Goal: Task Accomplishment & Management: Manage account settings

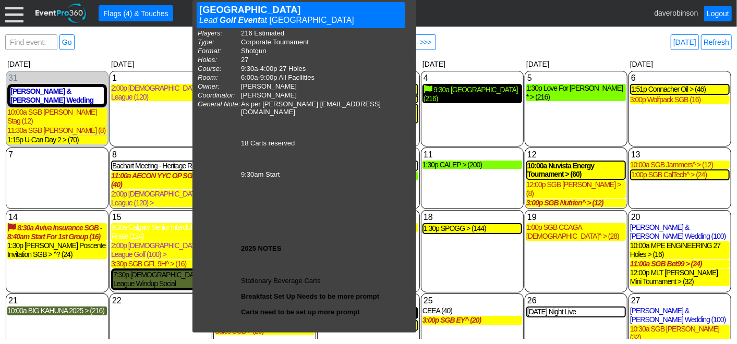
click at [481, 98] on div "9:30a CALGARY DREAM CENTRE (216)" at bounding box center [473, 94] width 98 height 18
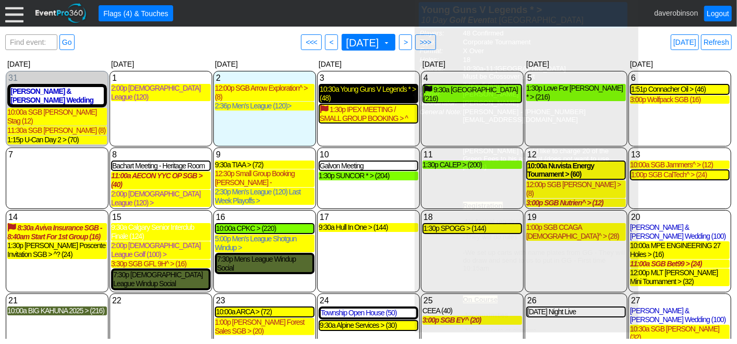
click at [366, 99] on div "10:30a Young Guns V Legends * > (48)" at bounding box center [369, 94] width 98 height 18
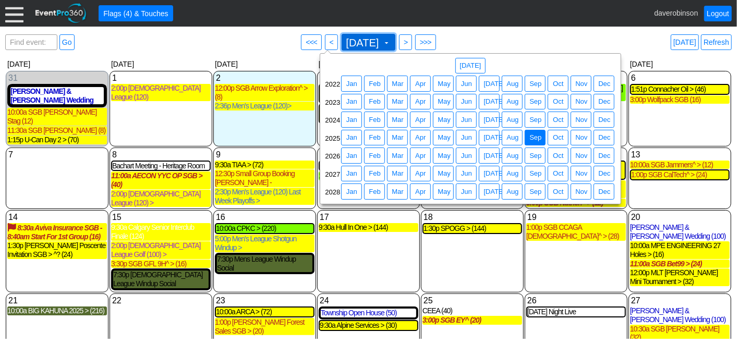
click at [396, 43] on span "September 2025 ▼" at bounding box center [369, 42] width 54 height 17
click at [489, 157] on span "Jul" at bounding box center [494, 156] width 26 height 10
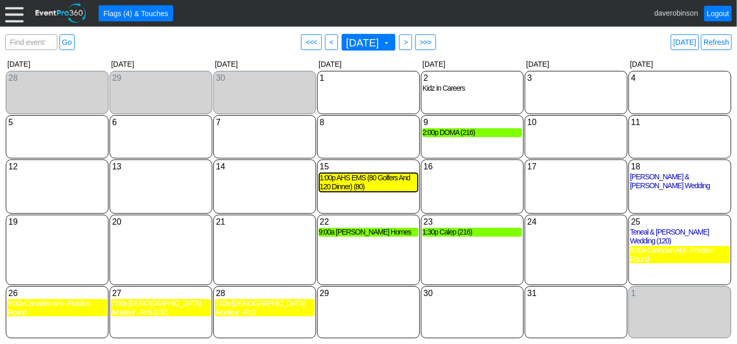
click at [20, 13] on div at bounding box center [14, 13] width 18 height 18
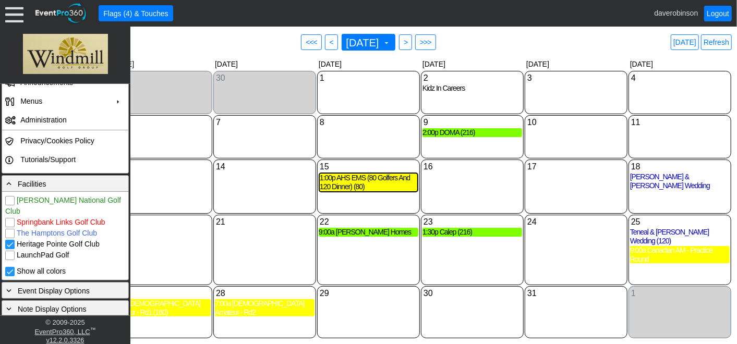
scroll to position [174, 0]
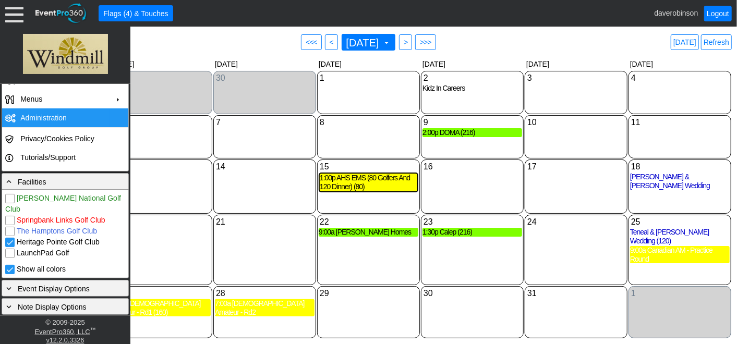
click at [73, 119] on td "Administration" at bounding box center [62, 118] width 93 height 19
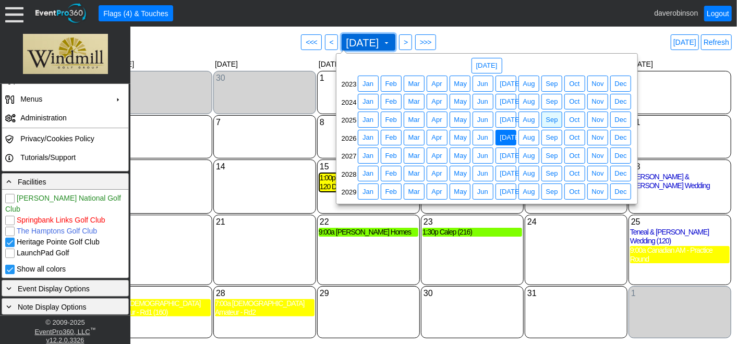
click at [391, 43] on span at bounding box center [386, 43] width 8 height 8
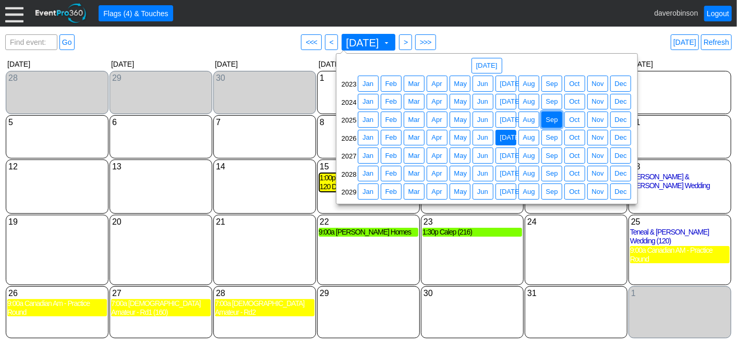
click at [550, 121] on span "Sep" at bounding box center [552, 120] width 16 height 10
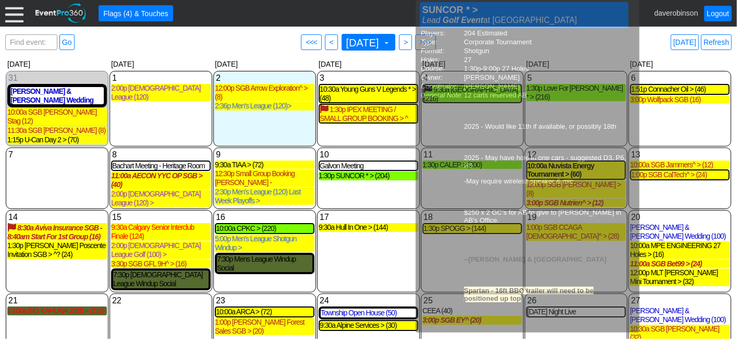
click at [370, 186] on div "10 Wednesday Galvon Meeting Galvon Meeting Lead Catering at Heritage Pointe Gol…" at bounding box center [368, 179] width 103 height 62
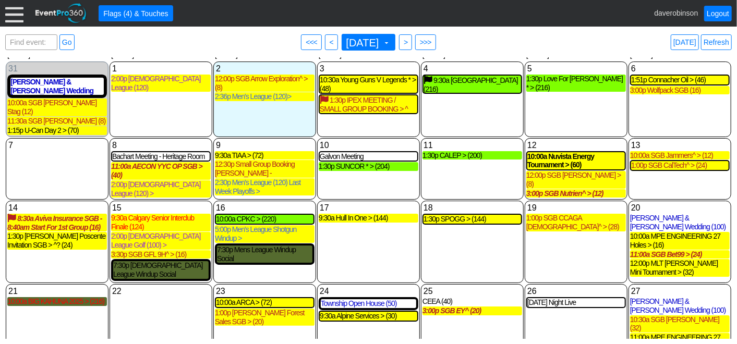
scroll to position [0, 0]
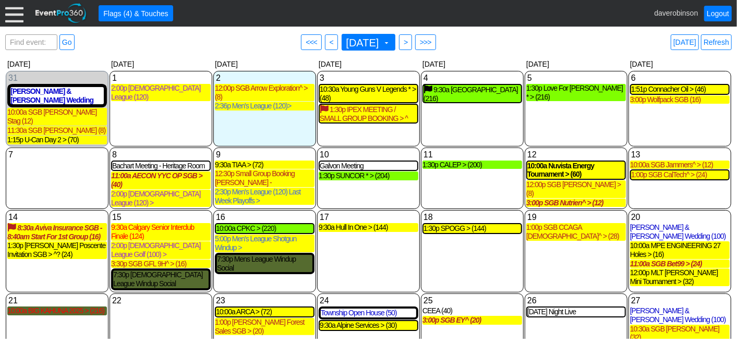
click at [583, 49] on div "Find event: enter title Go ● <<< ● < September 2025 ▼ ● > ● >>> Today Refresh" at bounding box center [368, 42] width 727 height 21
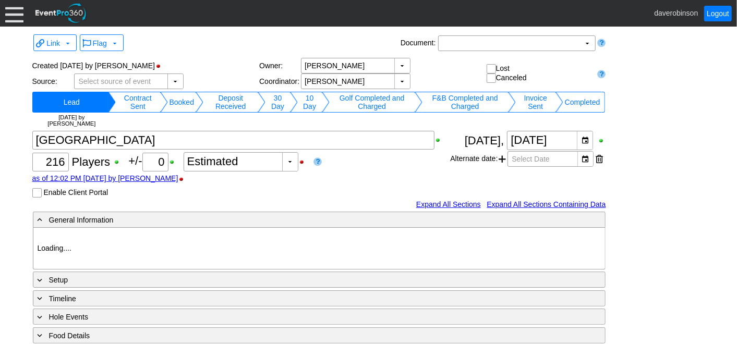
type input "Heritage Pointe Golf Club"
type input "Corporate Tournament"
type input "Scramble"
type input "Shotgun"
type input "Black"
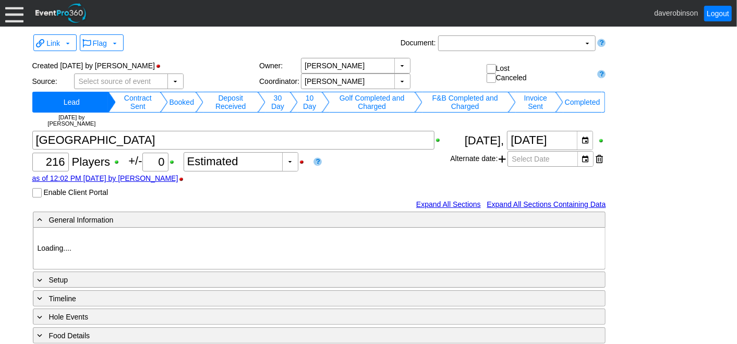
type input "Red"
type input "1003040"
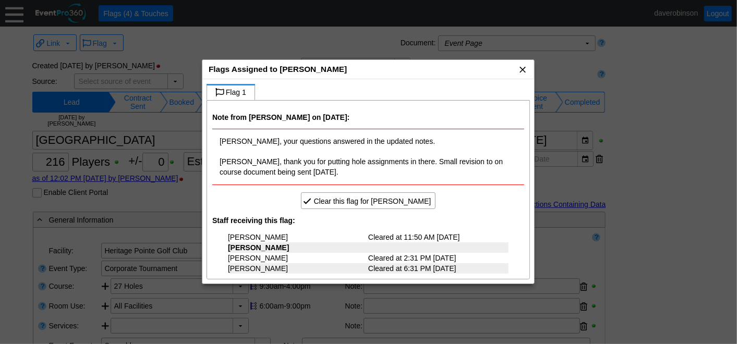
click at [526, 69] on span "x" at bounding box center [522, 69] width 10 height 10
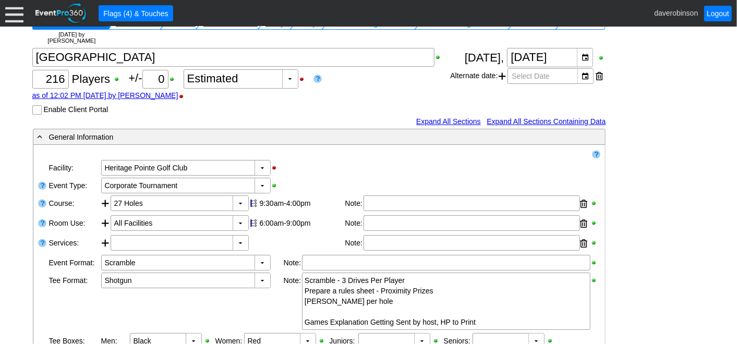
scroll to position [58, 0]
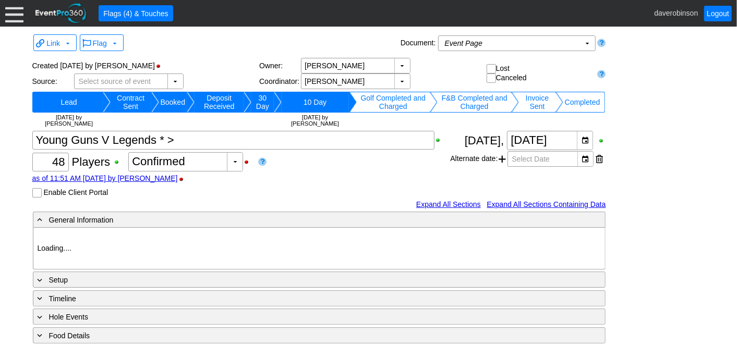
scroll to position [58, 0]
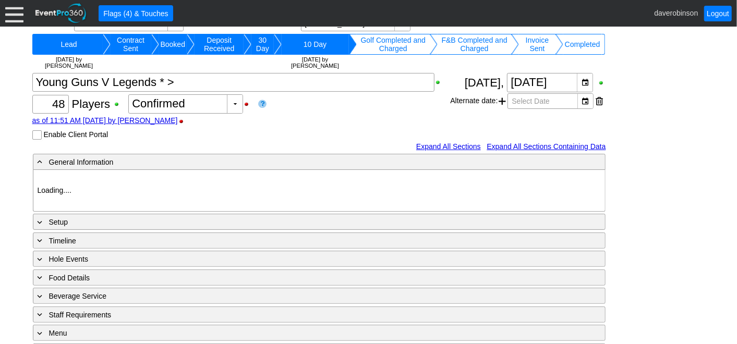
type input "Heritage Pointe Golf Club"
type input "Corporate Tournament"
type input "Other"
type input "X Over"
type input "Black"
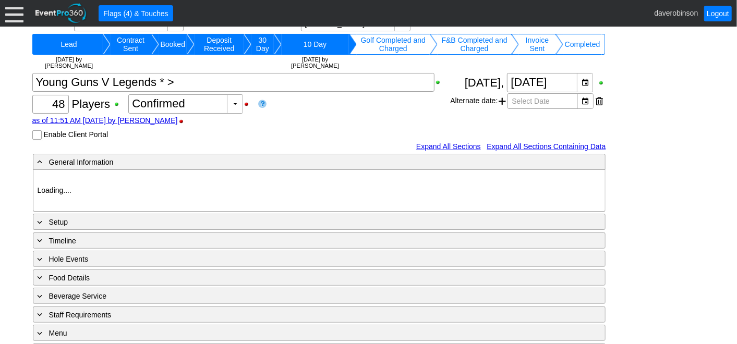
type input "1188786"
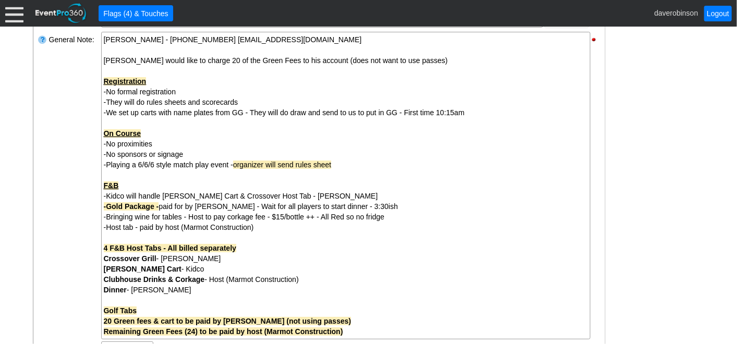
scroll to position [405, 0]
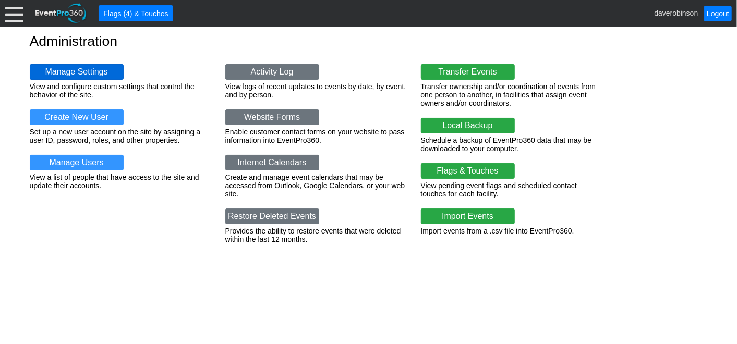
click at [100, 70] on link "Manage Settings" at bounding box center [77, 72] width 94 height 16
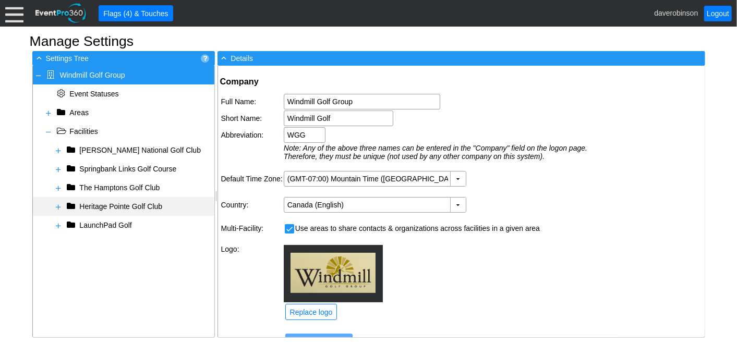
click at [55, 207] on span at bounding box center [59, 207] width 8 height 8
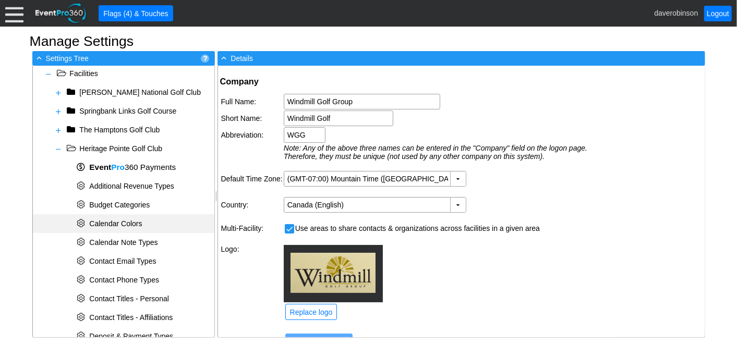
scroll to position [116, 0]
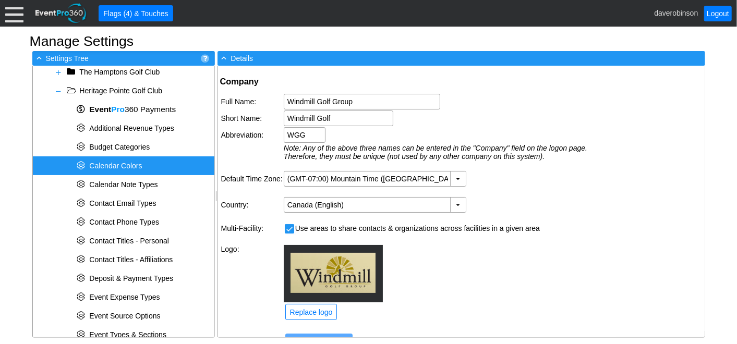
click at [132, 165] on span "Calendar Colors" at bounding box center [115, 166] width 53 height 8
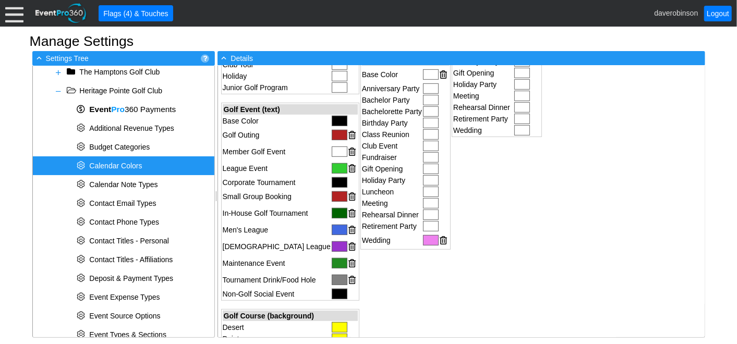
scroll to position [290, 0]
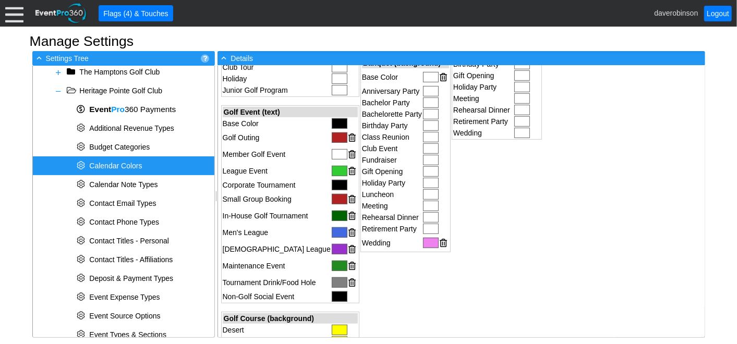
click at [332, 149] on div at bounding box center [340, 154] width 16 height 10
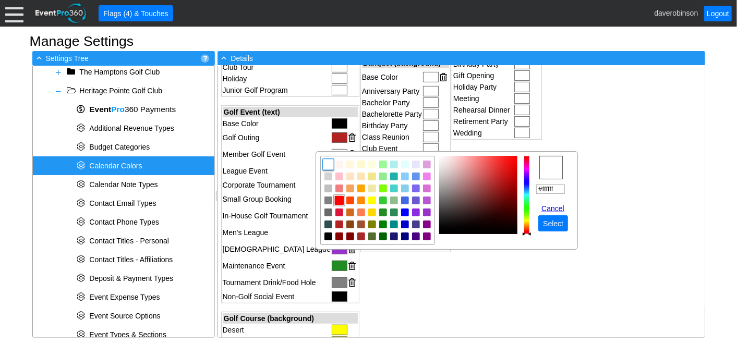
click at [341, 199] on img "focusNode" at bounding box center [339, 200] width 9 height 9
type input "#ff0000"
click at [553, 220] on span "Select" at bounding box center [553, 224] width 25 height 10
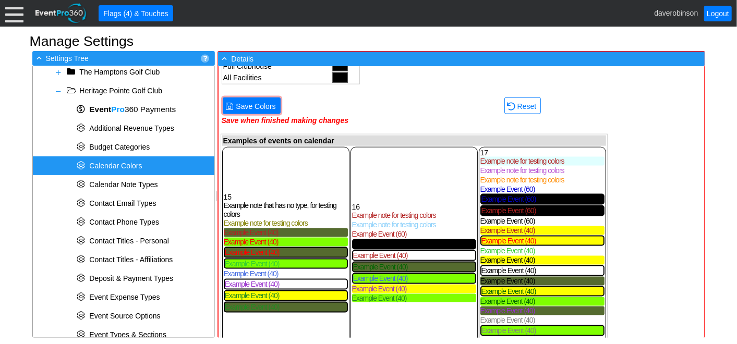
scroll to position [787, 0]
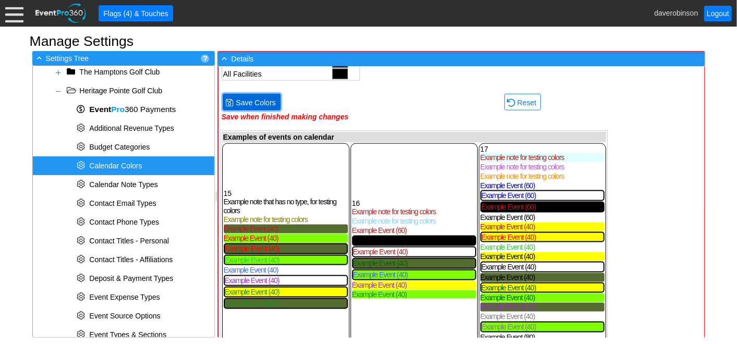
click at [243, 98] on span "Save Colors" at bounding box center [256, 103] width 44 height 10
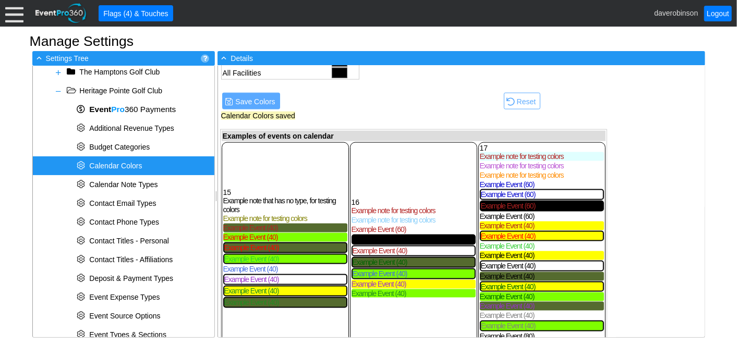
click at [9, 16] on div at bounding box center [14, 13] width 18 height 18
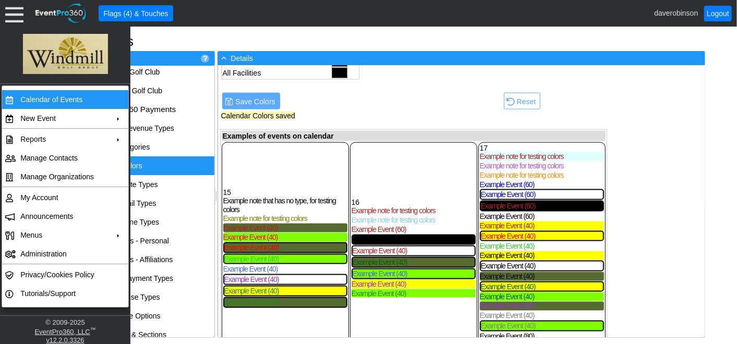
click at [65, 103] on td "Calendar of Events" at bounding box center [62, 99] width 93 height 19
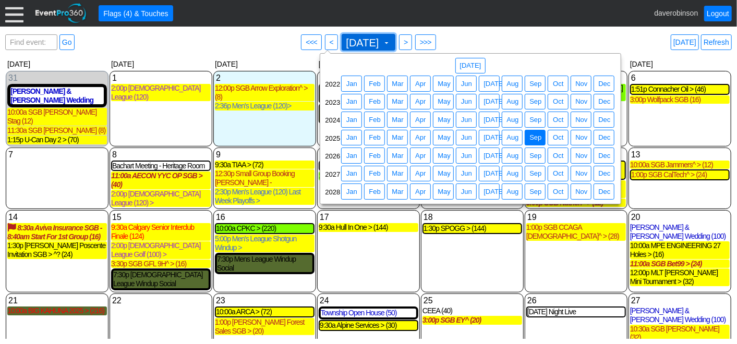
click at [391, 46] on span at bounding box center [386, 43] width 8 height 8
click at [490, 159] on span "[DATE]" at bounding box center [494, 156] width 26 height 10
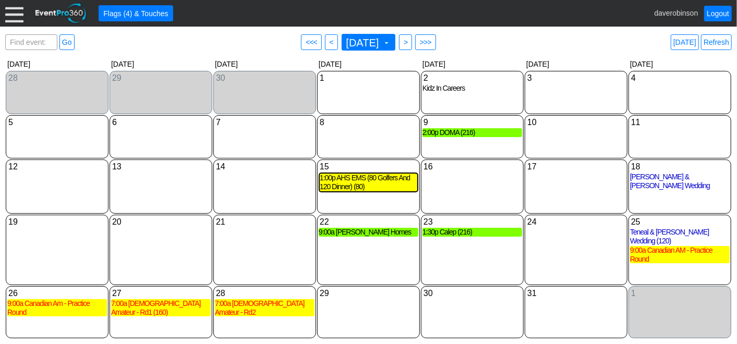
click at [569, 46] on div "Find event: enter title Go ● <<< ● < [DATE] ▼ ● > ● >>> [DATE] Refresh" at bounding box center [368, 42] width 727 height 21
